Goal: Task Accomplishment & Management: Manage account settings

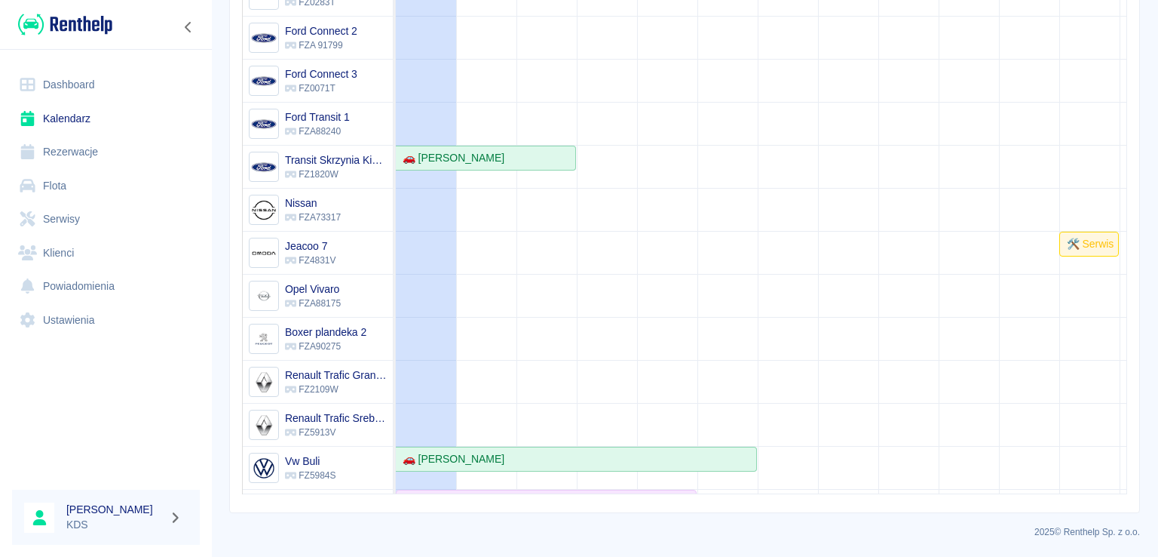
scroll to position [266, 0]
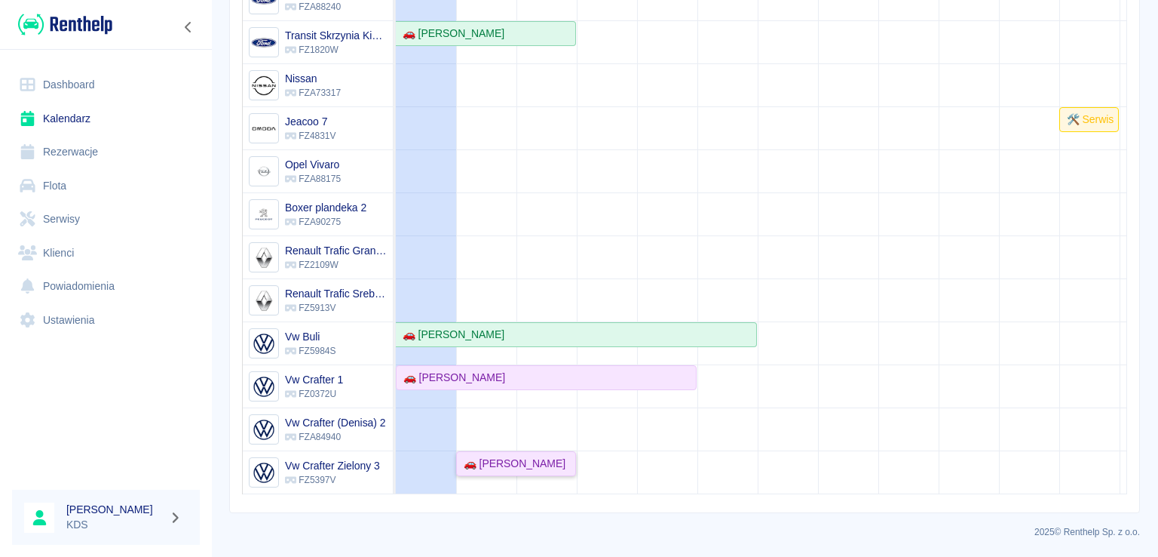
click at [537, 459] on link "🚗 [PERSON_NAME]" at bounding box center [516, 463] width 120 height 25
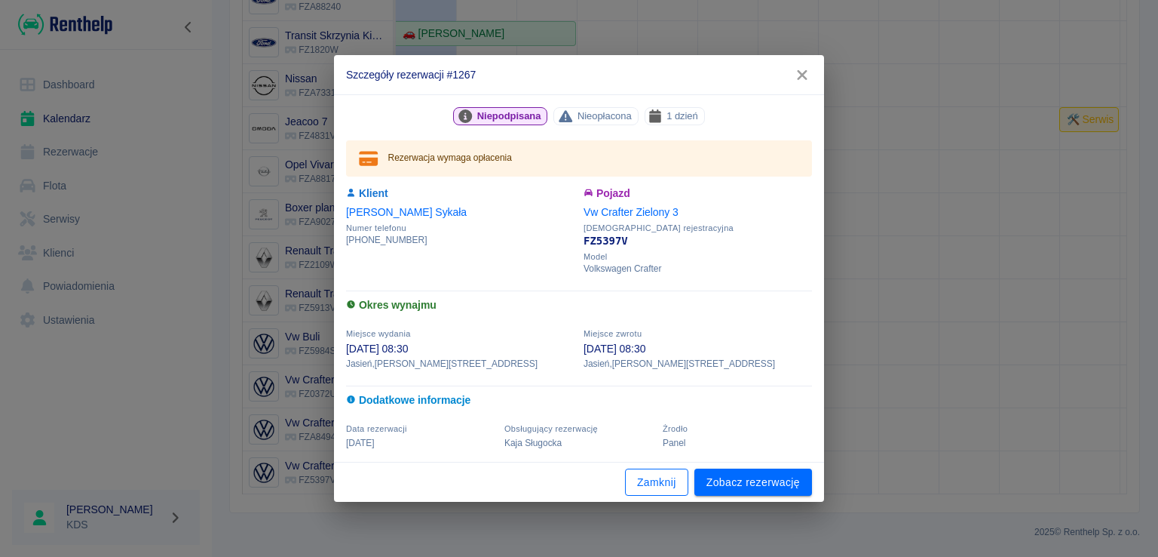
click at [673, 489] on button "Zamknij" at bounding box center [656, 482] width 63 height 28
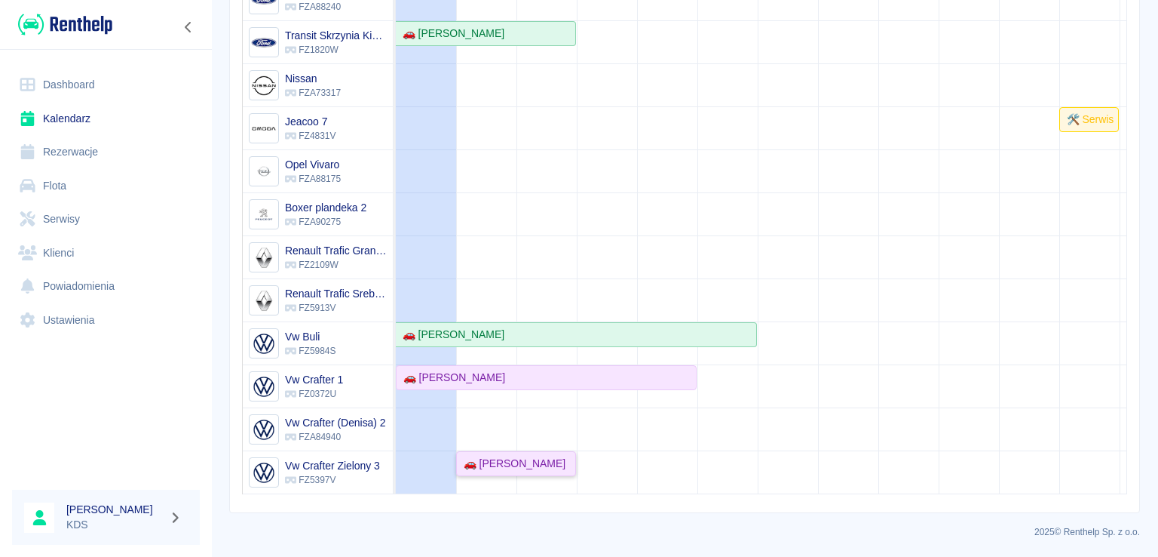
click at [555, 455] on div "🚗 [PERSON_NAME]" at bounding box center [516, 463] width 117 height 16
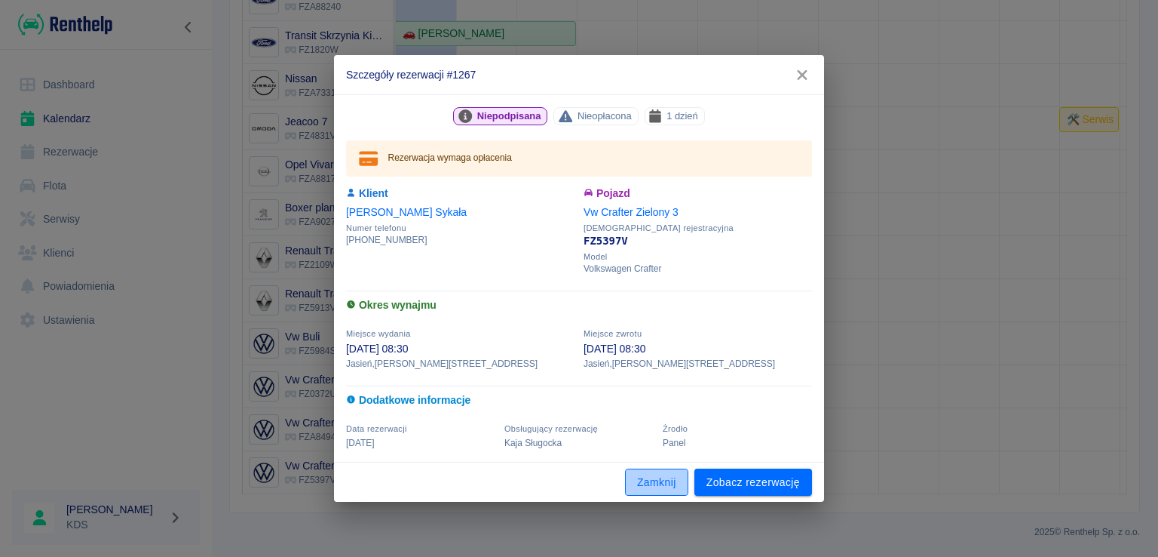
click at [666, 477] on button "Zamknij" at bounding box center [656, 482] width 63 height 28
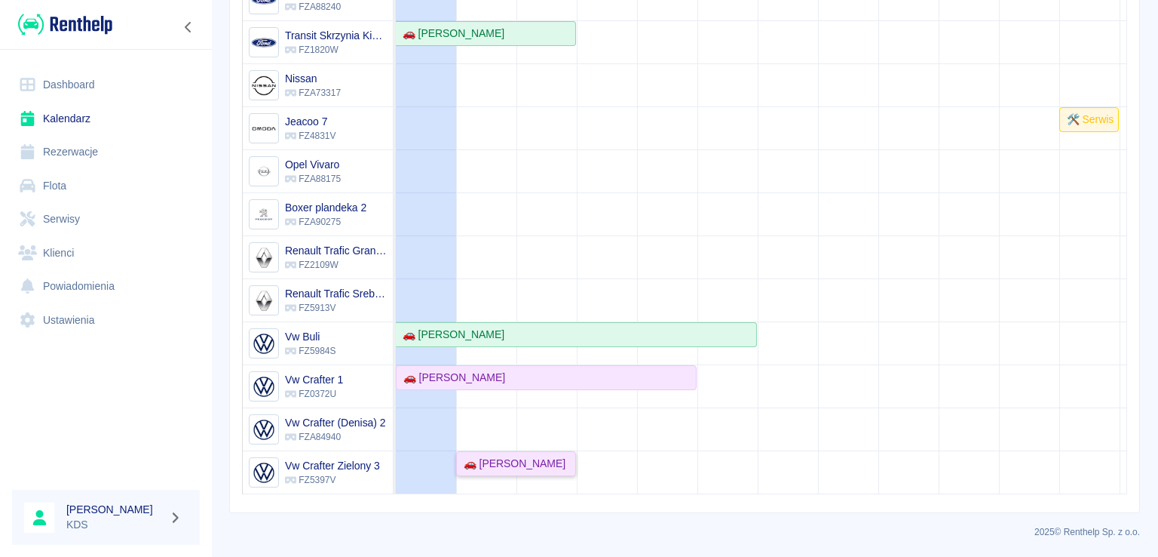
click at [511, 459] on link "🚗 [PERSON_NAME]" at bounding box center [516, 463] width 120 height 25
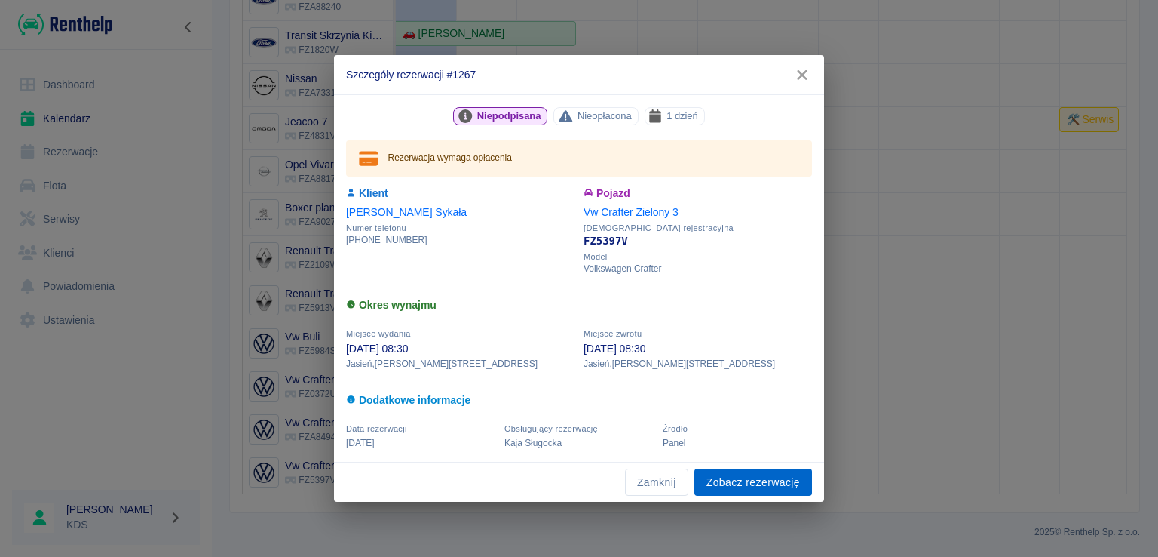
click at [729, 480] on link "Zobacz rezerwację" at bounding box center [754, 482] width 118 height 28
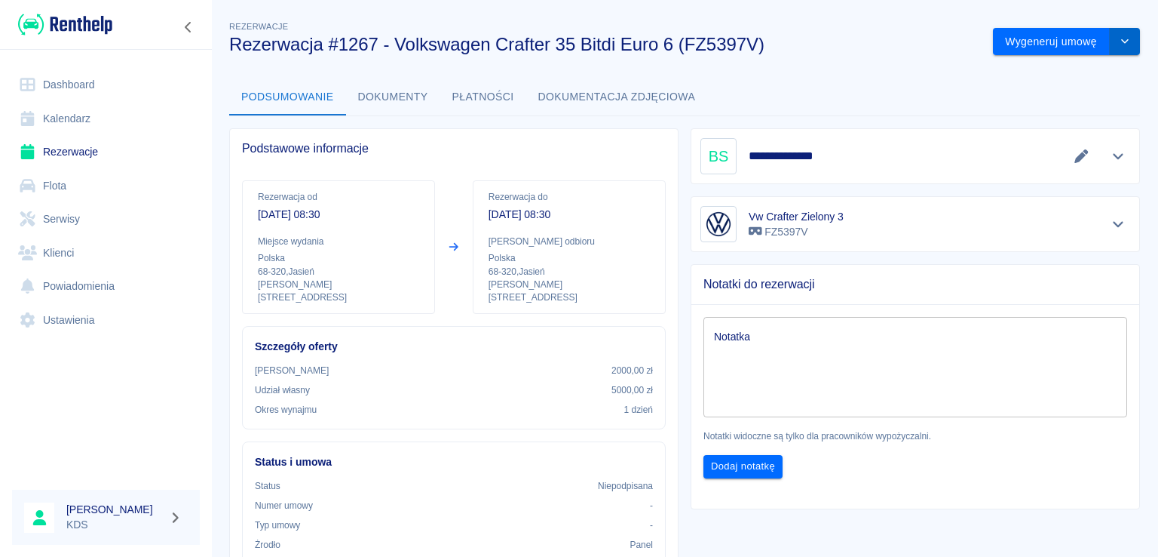
click at [1119, 46] on icon "drop-down" at bounding box center [1125, 41] width 12 height 10
click at [1032, 122] on li "Anuluj rezerwację" at bounding box center [1055, 123] width 122 height 25
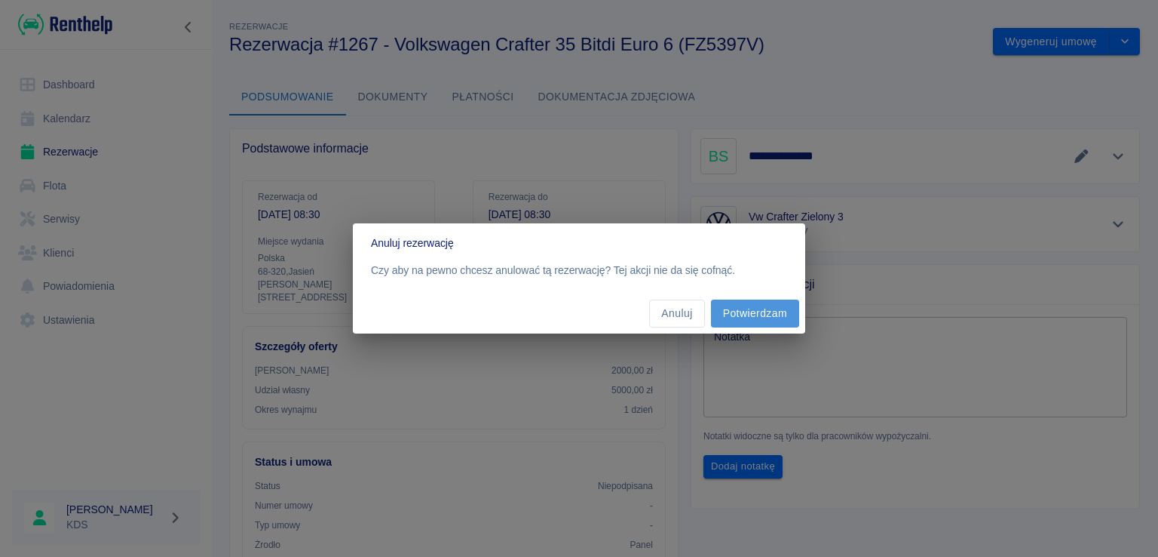
click at [793, 316] on button "Potwierdzam" at bounding box center [755, 313] width 88 height 28
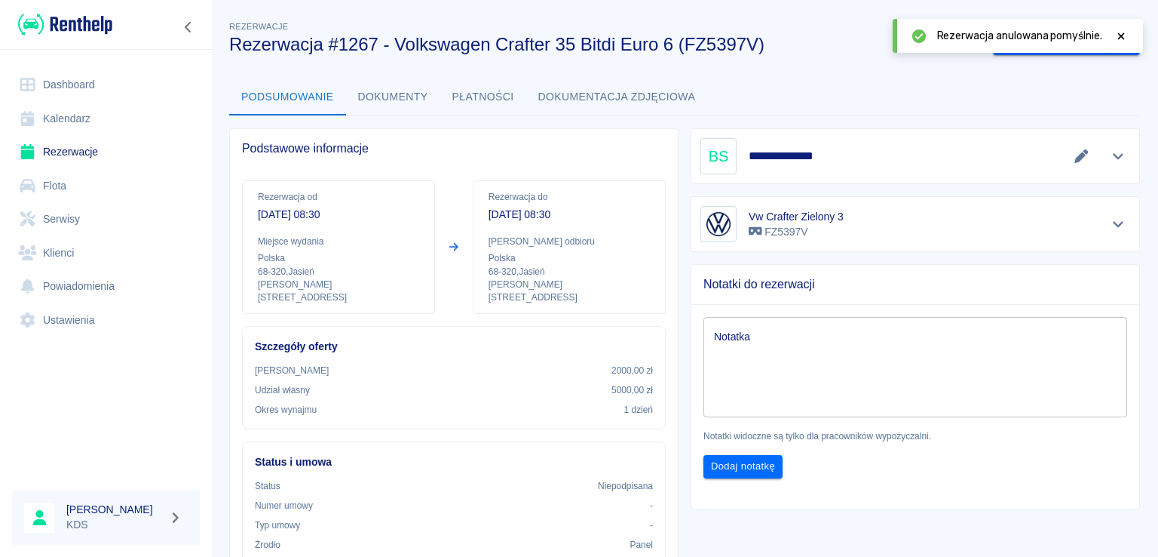
drag, startPoint x: 1119, startPoint y: 37, endPoint x: 1104, endPoint y: 47, distance: 18.0
click at [1119, 37] on icon at bounding box center [1122, 36] width 14 height 11
click at [1081, 34] on button "Zarchiwizuj" at bounding box center [1100, 42] width 80 height 28
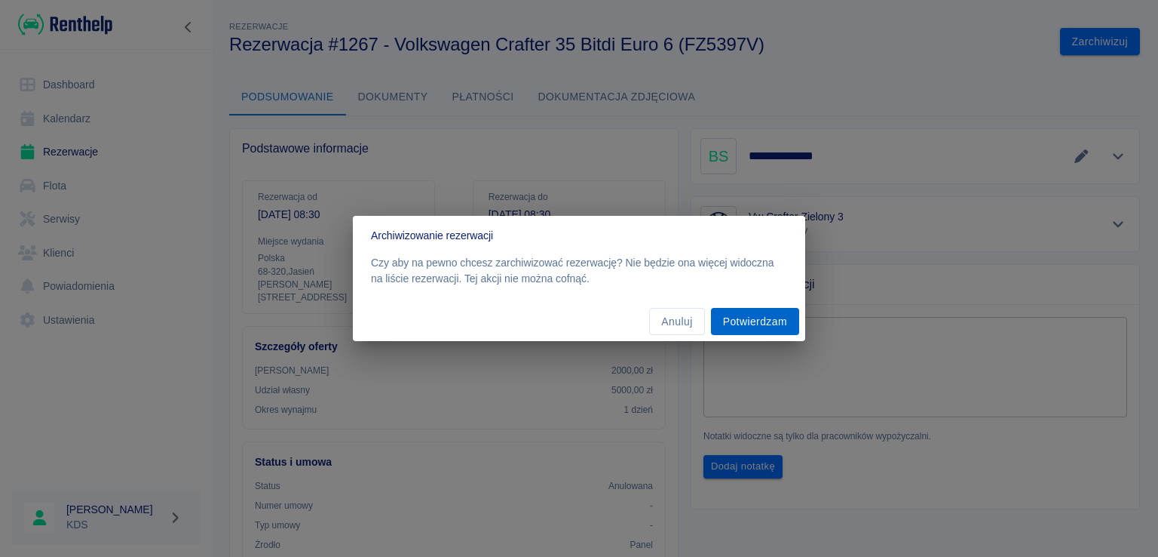
click at [752, 327] on button "Potwierdzam" at bounding box center [755, 322] width 88 height 28
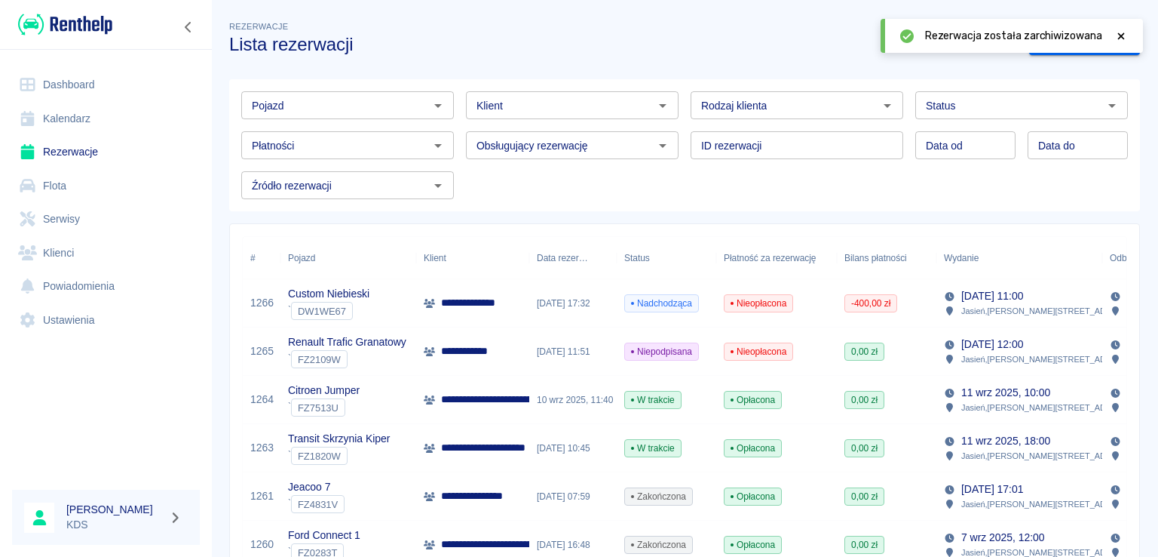
click at [81, 121] on link "Kalendarz" at bounding box center [106, 119] width 188 height 34
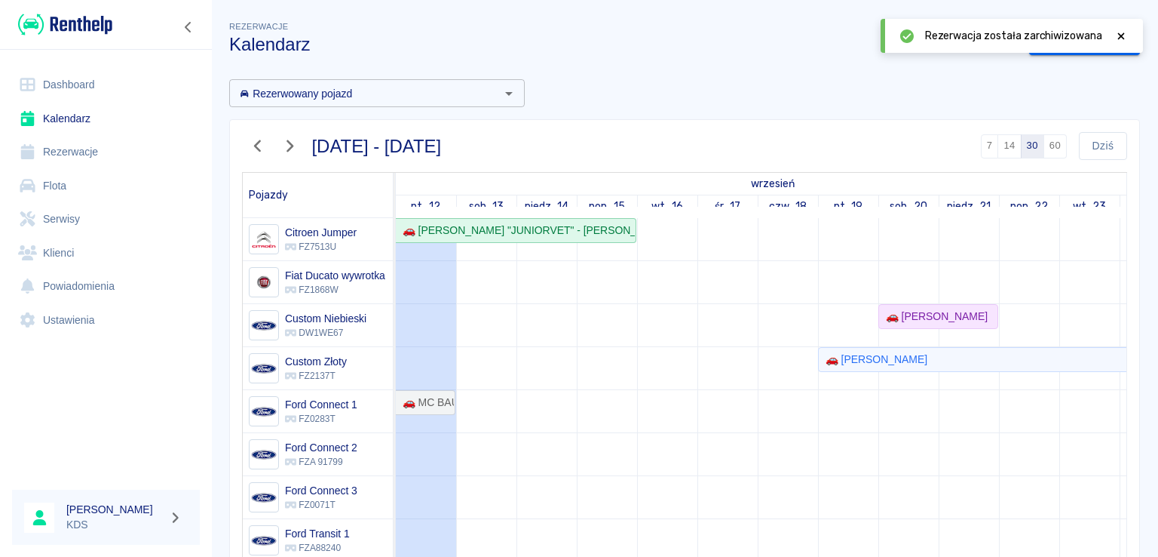
click at [102, 73] on link "Dashboard" at bounding box center [106, 85] width 188 height 34
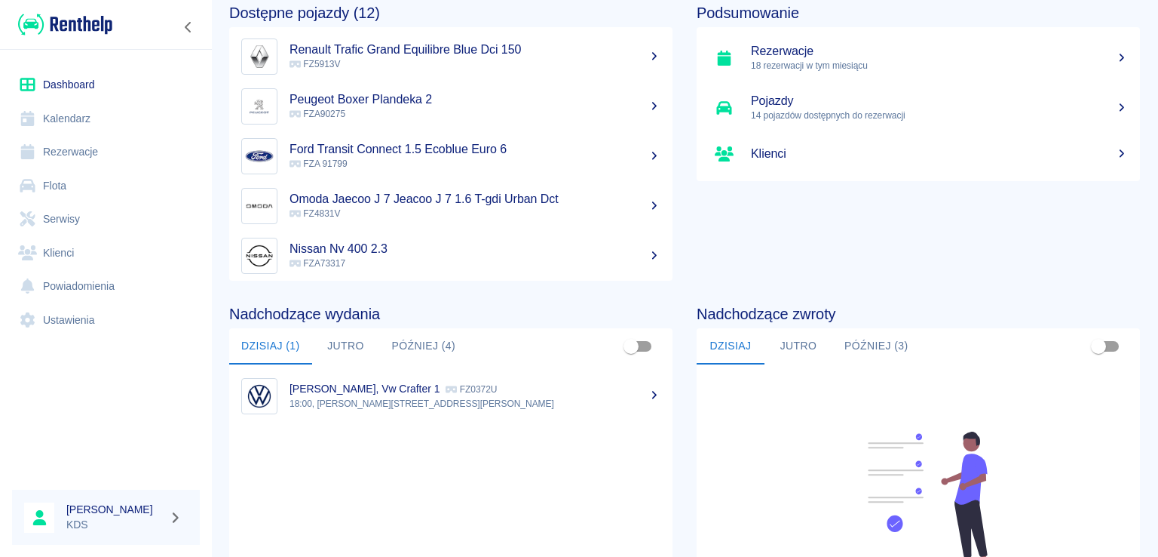
scroll to position [151, 0]
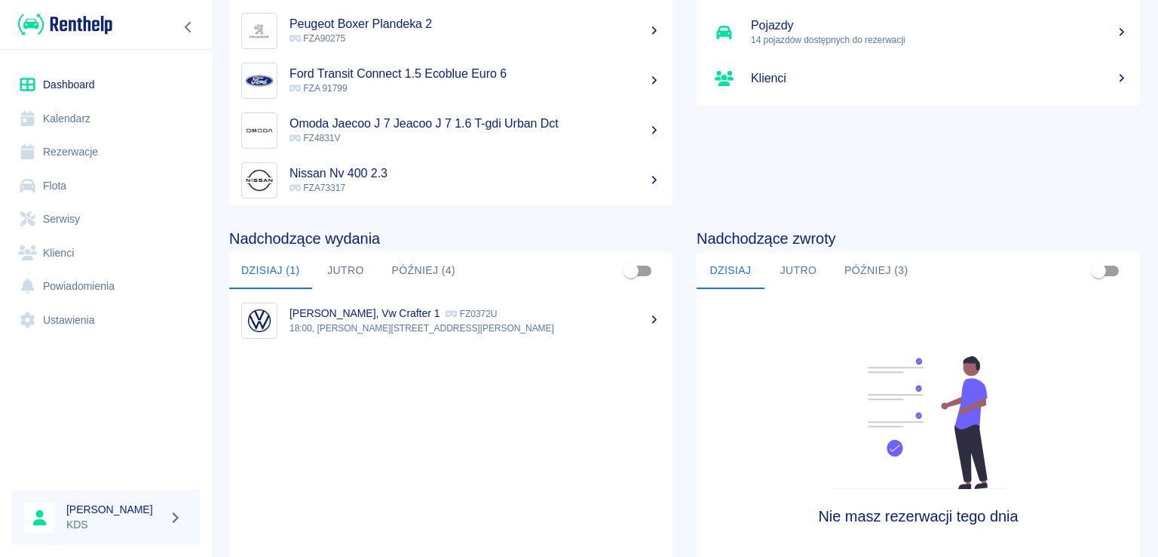
click at [809, 274] on button "Jutro" at bounding box center [799, 271] width 68 height 36
click at [872, 271] on button "Później (3)" at bounding box center [877, 271] width 88 height 36
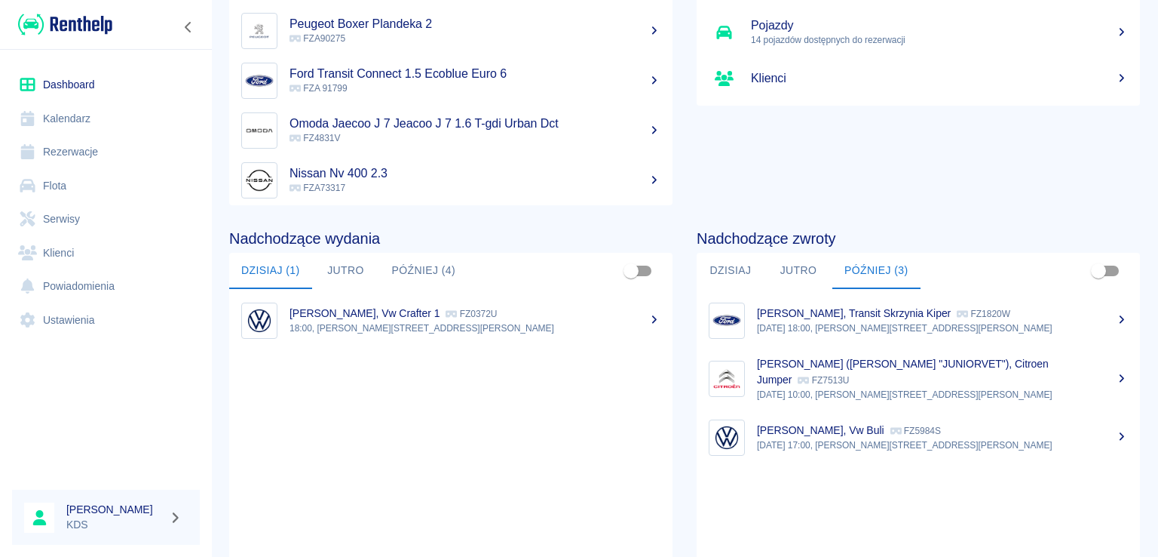
click at [725, 272] on button "Dzisiaj" at bounding box center [731, 271] width 68 height 36
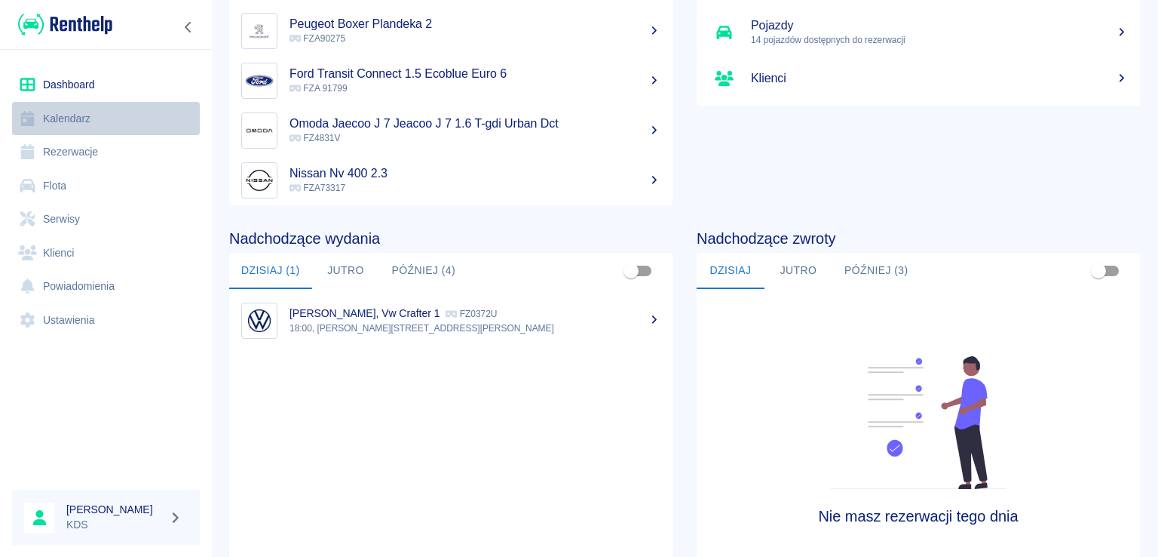
click at [75, 122] on link "Kalendarz" at bounding box center [106, 119] width 188 height 34
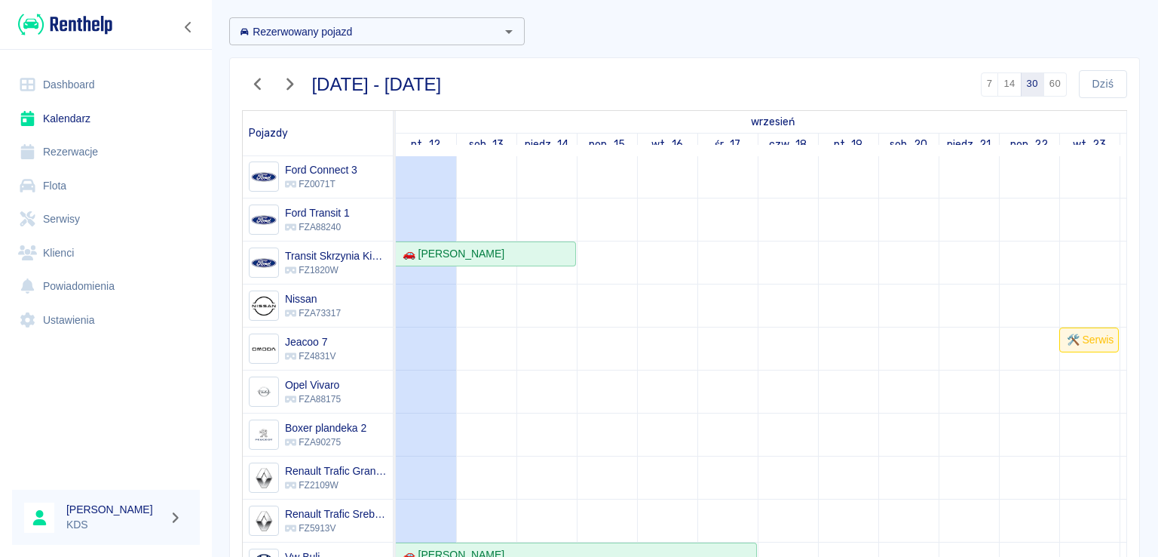
scroll to position [151, 0]
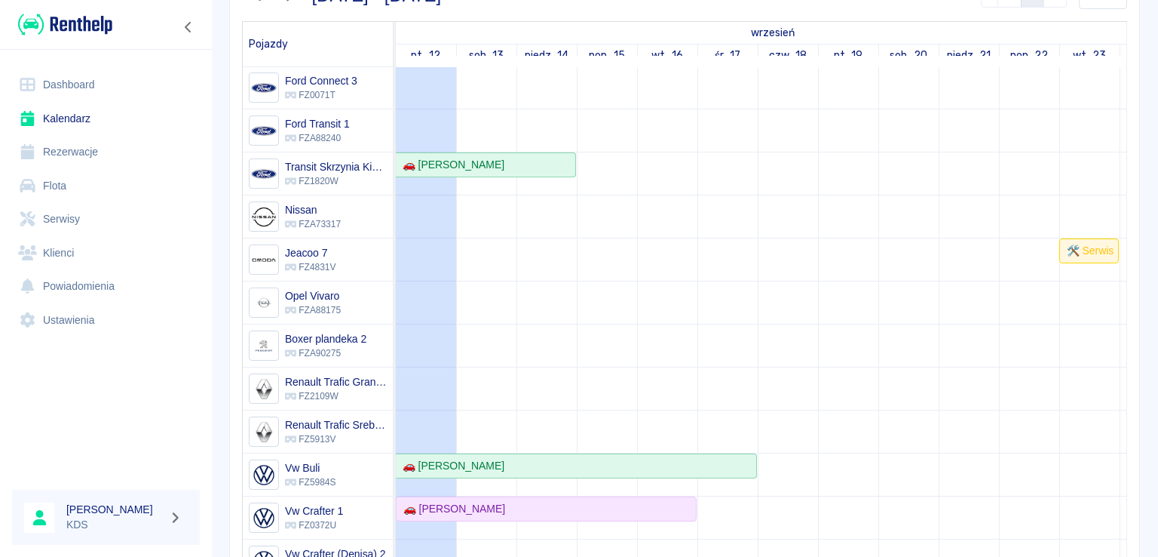
click at [546, 168] on td at bounding box center [547, 216] width 60 height 816
click at [546, 162] on div "🚗 [PERSON_NAME]" at bounding box center [486, 165] width 178 height 16
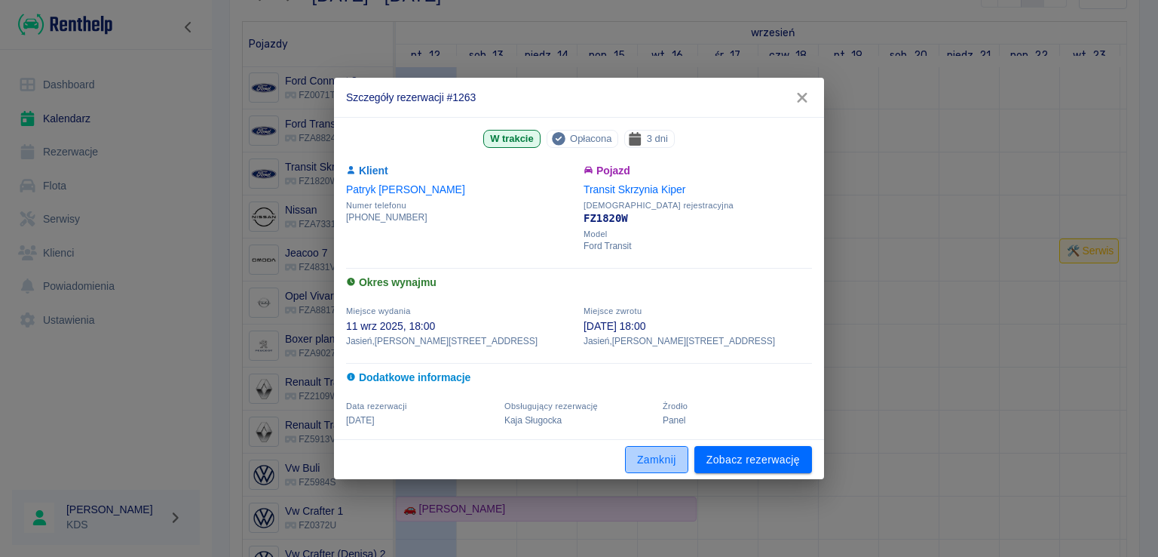
click at [649, 455] on button "Zamknij" at bounding box center [656, 460] width 63 height 28
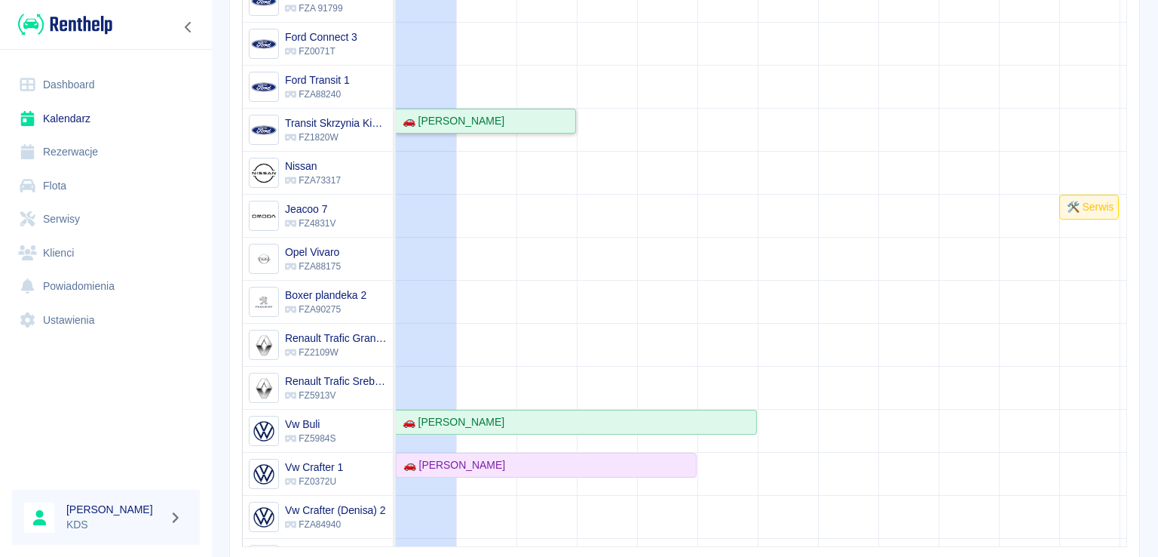
scroll to position [266, 0]
